Goal: Complete application form

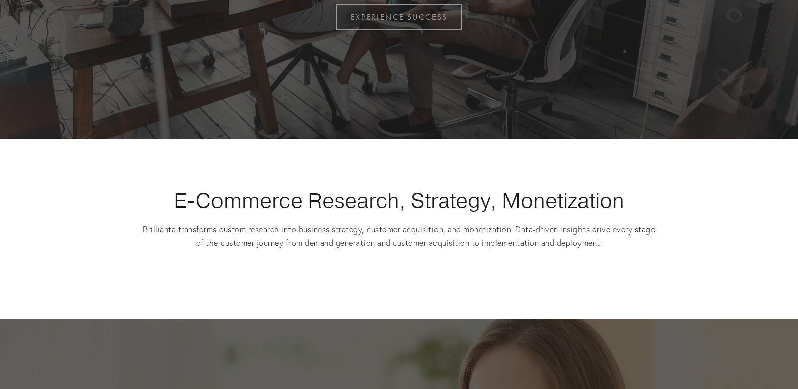
scroll to position [755, 0]
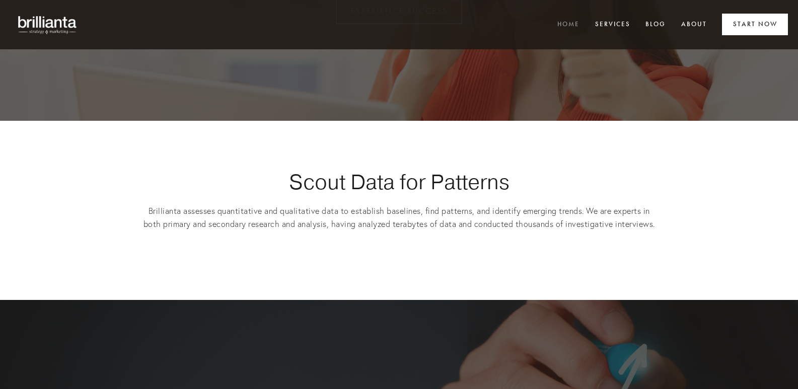
click at [741, 25] on link "Start Now" at bounding box center [755, 25] width 66 height 22
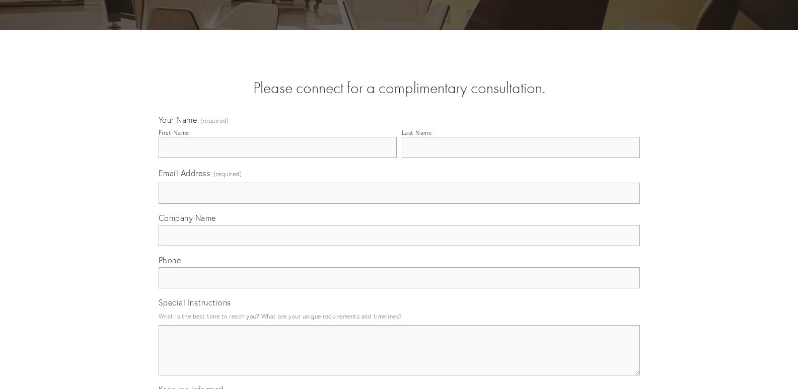
scroll to position [503, 0]
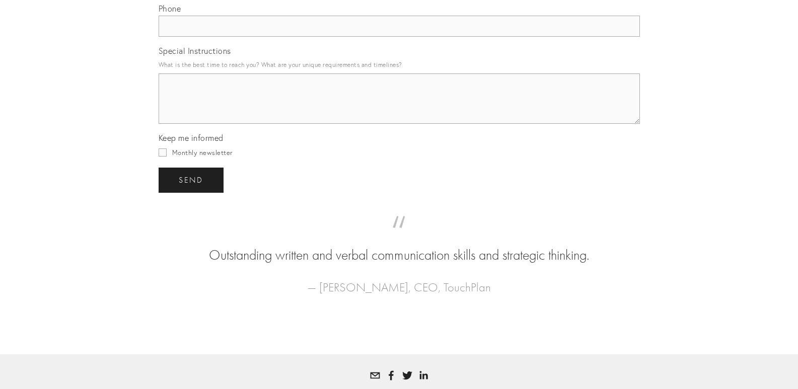
paste textarea "Have a story, expertise, or brand message to share? At AuthorsBench, we help pr…"
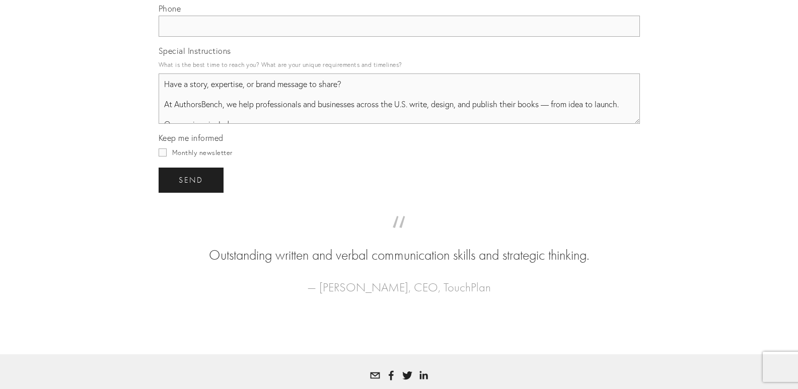
click at [304, 106] on textarea "Have a story, expertise, or brand message to share? At AuthorsBench, we help pr…" at bounding box center [399, 99] width 481 height 50
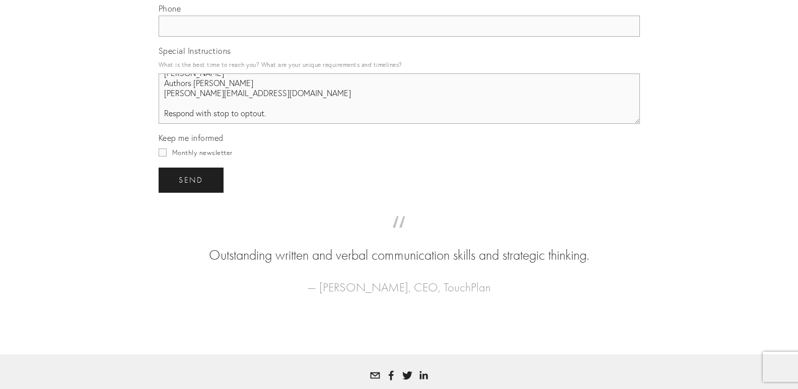
scroll to position [252, 0]
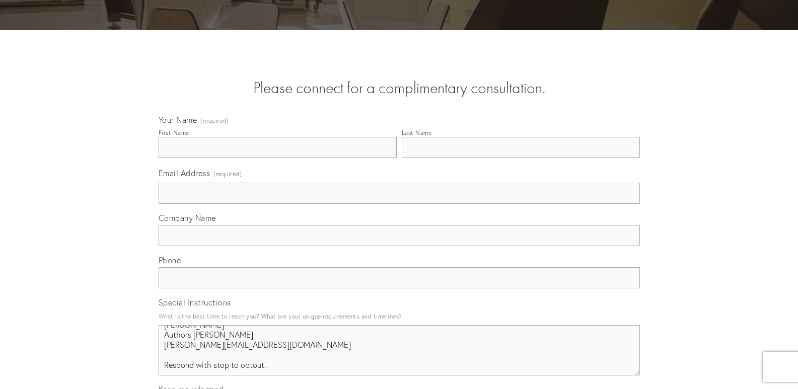
type textarea "Have a story, expertise, or brand message to share? At AuthorsBench, we help pr…"
drag, startPoint x: 229, startPoint y: 193, endPoint x: 234, endPoint y: 202, distance: 10.4
click at [230, 195] on input "Email Address (required)" at bounding box center [399, 193] width 481 height 21
type input "teresa@authorssbench.com"
type input "Teresa"
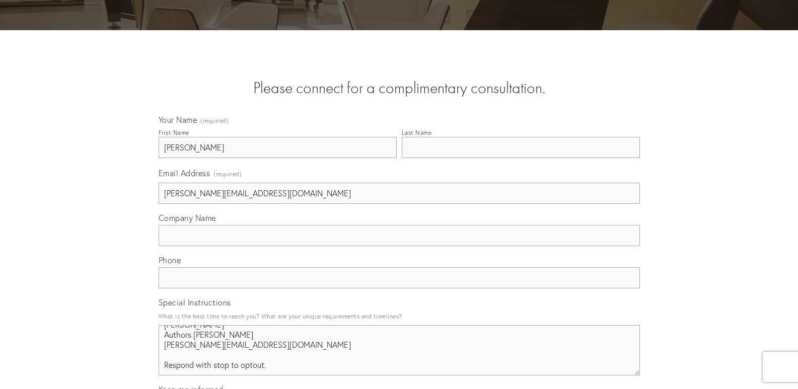
type input "Berry"
type input "Authors Bench"
type input "(814) 980-5065"
drag, startPoint x: 251, startPoint y: 225, endPoint x: 194, endPoint y: 183, distance: 70.7
click at [251, 223] on label "Company Name" at bounding box center [399, 219] width 481 height 12
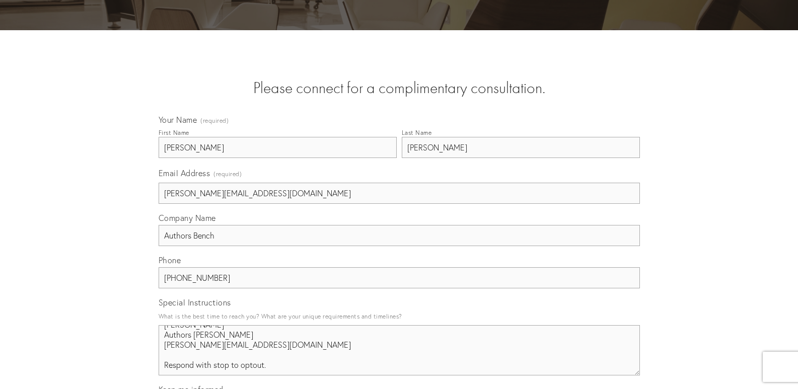
click at [251, 225] on input "Authors Bench" at bounding box center [399, 235] width 481 height 21
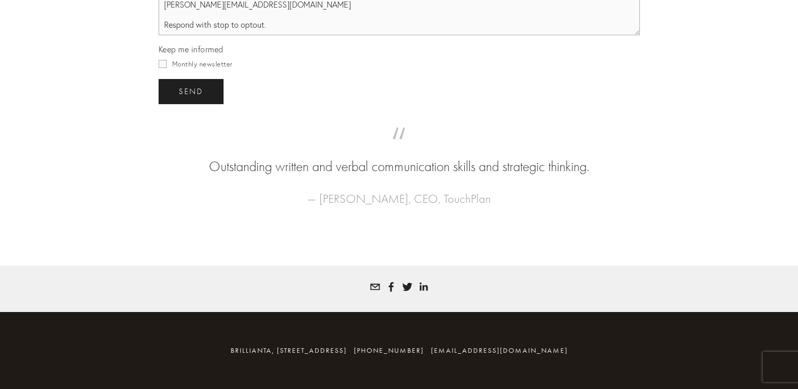
click at [192, 66] on span "Monthly newsletter" at bounding box center [202, 64] width 60 height 8
click at [167, 66] on input "Monthly newsletter" at bounding box center [163, 64] width 8 height 8
checkbox input "true"
click at [196, 92] on span "send" at bounding box center [191, 91] width 25 height 9
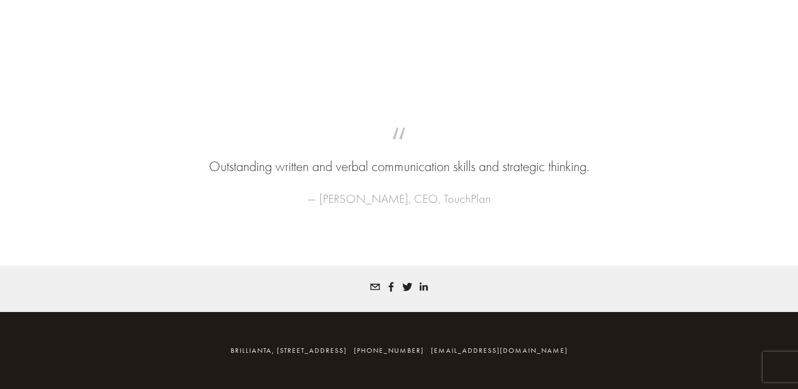
scroll to position [189, 0]
